Goal: Obtain resource: Obtain resource

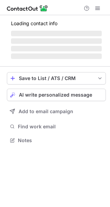
scroll to position [139, 110]
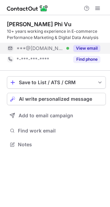
click at [90, 49] on button "View email" at bounding box center [86, 48] width 27 height 7
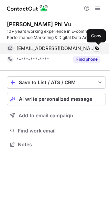
click at [97, 48] on span at bounding box center [97, 48] width 6 height 6
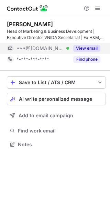
scroll to position [139, 110]
click at [85, 49] on button "View email" at bounding box center [86, 48] width 27 height 7
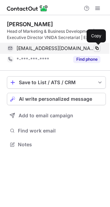
click at [97, 48] on span at bounding box center [97, 48] width 6 height 6
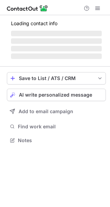
scroll to position [144, 110]
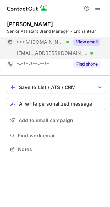
click at [92, 42] on button "View email" at bounding box center [86, 42] width 27 height 7
